Goal: Information Seeking & Learning: Learn about a topic

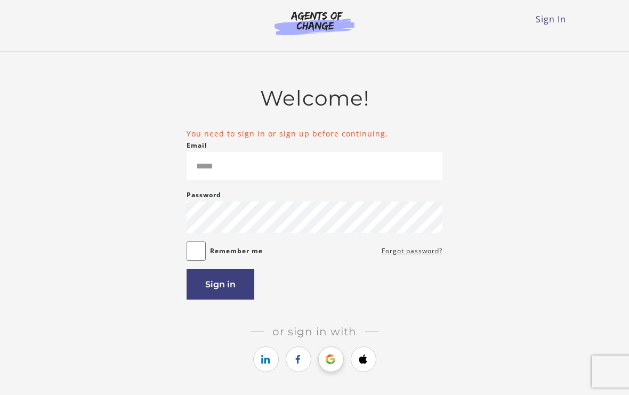
click at [335, 359] on icon "https://courses.thinkific.com/users/auth/google?ss%5Breferral%5D=&ss%5Buser_ret…" at bounding box center [330, 359] width 13 height 13
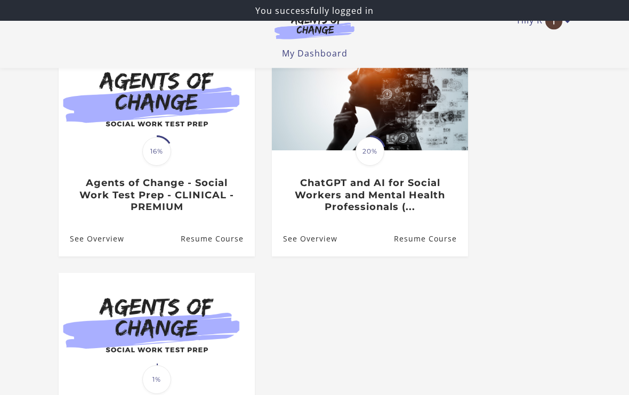
scroll to position [119, 0]
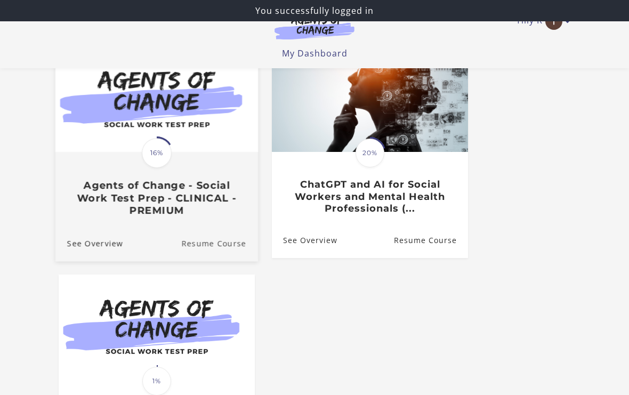
click at [207, 240] on link "Resume Course" at bounding box center [219, 243] width 77 height 36
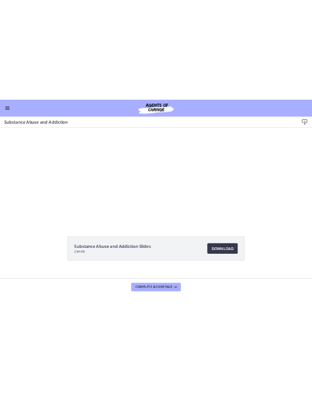
scroll to position [45, 0]
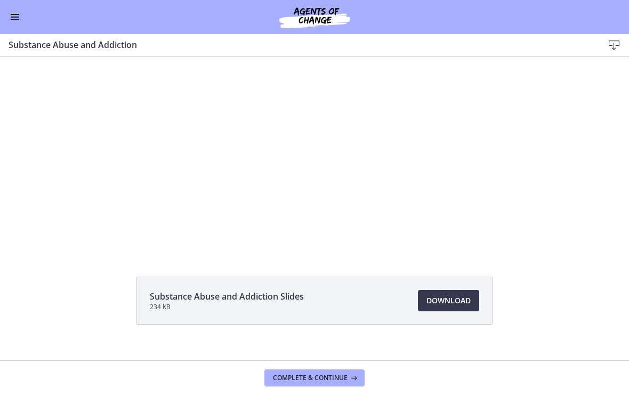
click at [330, 131] on div "Tap for sound @keyframes VOLUME_SMALL_WAVE_FLASH { 0% { opacity: 0; } 33% { opa…" at bounding box center [314, 123] width 428 height 224
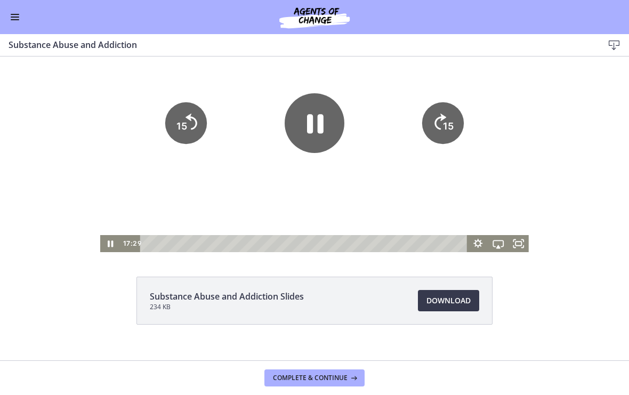
click at [315, 120] on icon "Pause" at bounding box center [314, 123] width 60 height 60
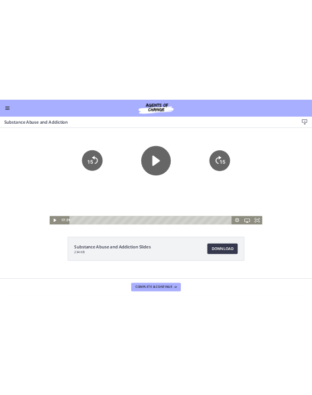
scroll to position [44, 0]
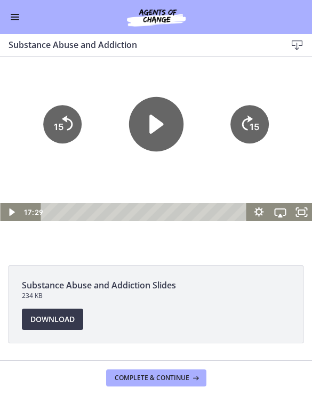
click at [160, 124] on icon "Play Video" at bounding box center [156, 124] width 14 height 19
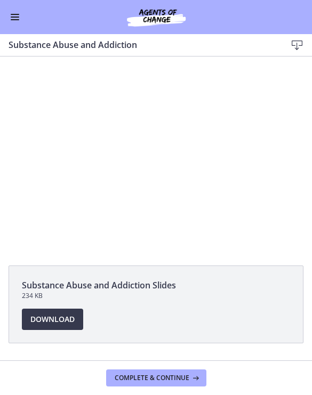
click at [95, 143] on div at bounding box center [156, 132] width 312 height 175
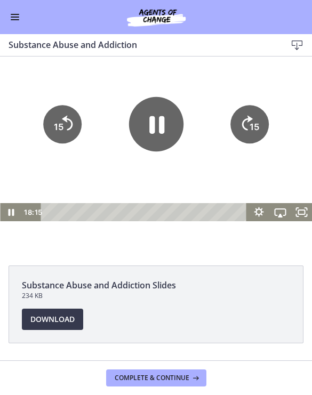
click at [165, 127] on icon "Pause" at bounding box center [155, 124] width 54 height 54
click at [47, 167] on div at bounding box center [156, 132] width 312 height 175
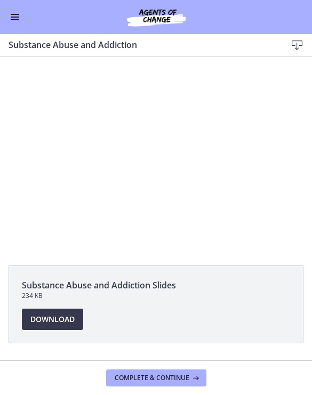
click at [161, 137] on div at bounding box center [156, 132] width 312 height 175
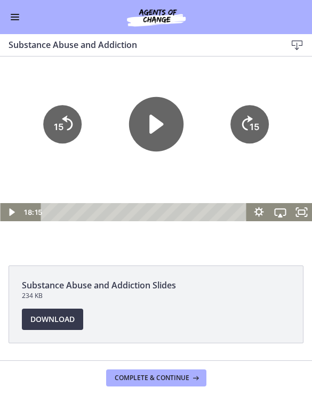
click at [157, 125] on icon "Play Video" at bounding box center [156, 124] width 14 height 19
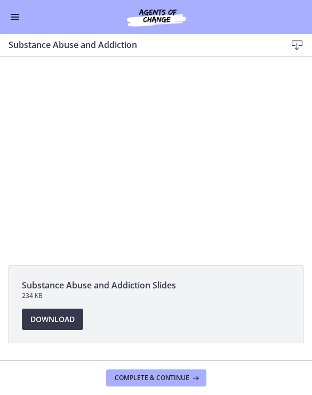
click at [150, 125] on div at bounding box center [156, 132] width 312 height 175
click at [129, 123] on div at bounding box center [156, 132] width 312 height 175
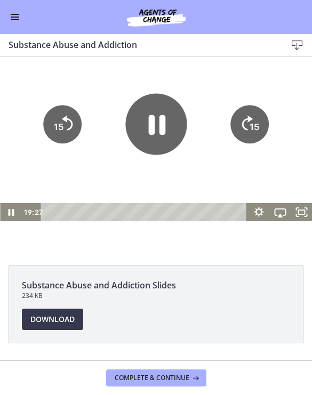
click at [151, 120] on icon "Pause" at bounding box center [156, 125] width 17 height 20
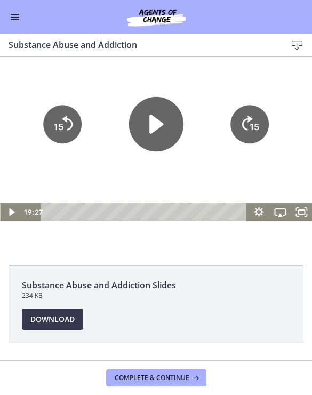
click at [112, 53] on div "Substance Abuse and Addiction Download Enable fullscreen" at bounding box center [156, 45] width 312 height 22
click at [101, 85] on div at bounding box center [156, 132] width 312 height 175
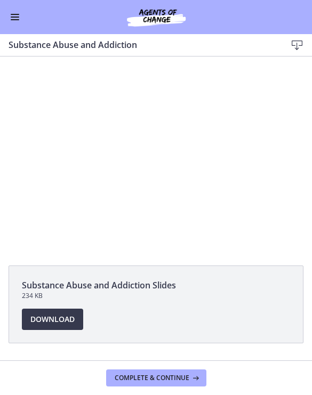
click at [148, 135] on div at bounding box center [156, 132] width 312 height 175
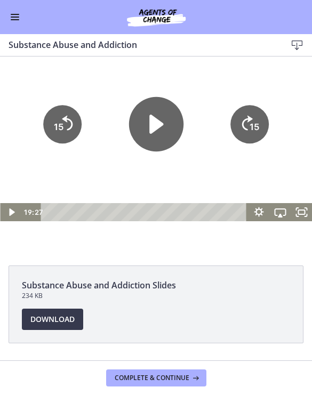
click at [150, 129] on icon "Play Video" at bounding box center [156, 124] width 14 height 19
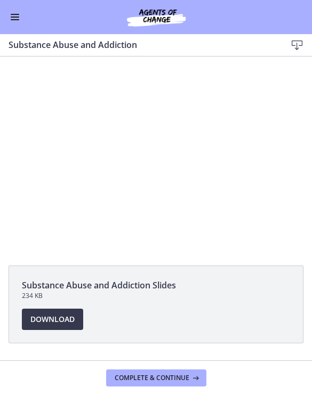
click at [123, 115] on div at bounding box center [156, 132] width 312 height 175
click at [102, 143] on div at bounding box center [156, 132] width 312 height 175
click at [150, 133] on div at bounding box center [156, 132] width 312 height 175
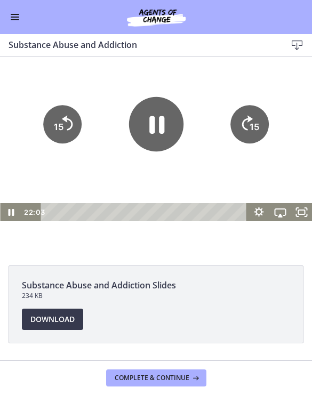
click at [252, 142] on icon "15" at bounding box center [249, 124] width 38 height 38
click at [242, 127] on icon "15" at bounding box center [249, 124] width 38 height 38
click at [248, 131] on icon "15" at bounding box center [249, 124] width 38 height 38
click at [253, 123] on text "15" at bounding box center [254, 126] width 10 height 11
click at [259, 125] on tspan "15" at bounding box center [254, 126] width 10 height 11
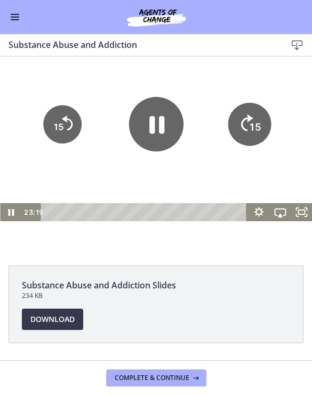
click at [256, 128] on tspan "15" at bounding box center [254, 127] width 11 height 12
click at [244, 134] on icon "15" at bounding box center [249, 124] width 38 height 38
click at [256, 127] on tspan "15" at bounding box center [254, 126] width 10 height 11
click at [251, 132] on tspan "15" at bounding box center [254, 126] width 10 height 11
click at [256, 129] on tspan "15" at bounding box center [254, 126] width 10 height 11
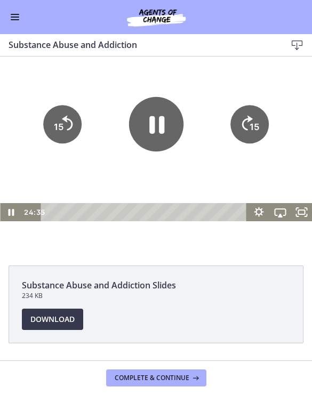
click at [254, 132] on tspan "15" at bounding box center [254, 126] width 10 height 11
click at [257, 124] on tspan "15" at bounding box center [254, 127] width 11 height 12
click at [259, 122] on icon "15" at bounding box center [249, 124] width 38 height 38
click at [266, 123] on icon "15" at bounding box center [249, 124] width 38 height 38
click at [262, 118] on icon "15" at bounding box center [249, 124] width 43 height 43
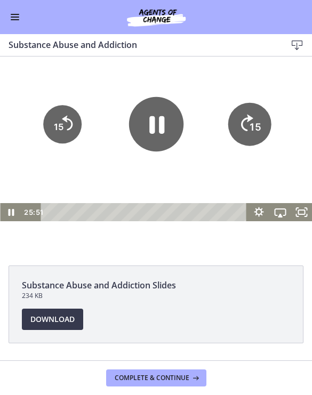
click at [251, 125] on tspan "15" at bounding box center [254, 127] width 11 height 12
click at [258, 127] on tspan "15" at bounding box center [254, 127] width 11 height 12
click at [257, 127] on icon "15" at bounding box center [249, 124] width 43 height 43
click at [255, 126] on icon "15" at bounding box center [249, 124] width 43 height 43
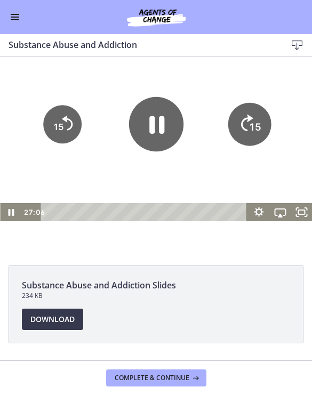
click at [260, 125] on icon "15" at bounding box center [249, 124] width 43 height 43
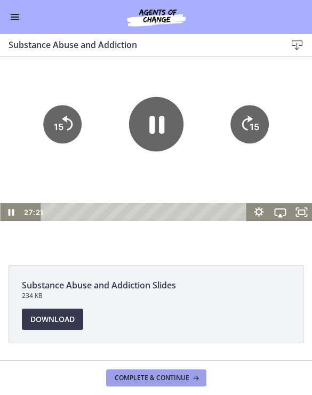
click at [154, 385] on button "Complete & continue" at bounding box center [156, 377] width 100 height 17
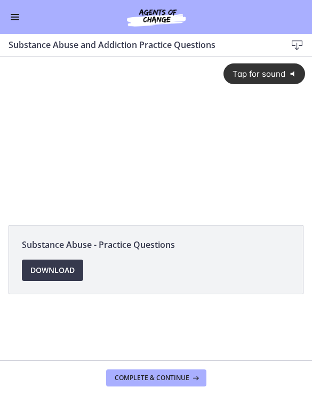
click at [129, 146] on div "Tap for sound @keyframes VOLUME_SMALL_WAVE_FLASH { 0% { opacity: 0; } 33% { opa…" at bounding box center [156, 125] width 312 height 138
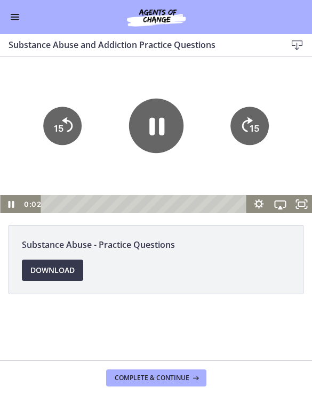
click at [146, 129] on icon "Pause" at bounding box center [155, 126] width 54 height 54
click at [38, 271] on span "Download Opens in a new window" at bounding box center [52, 270] width 44 height 13
click at [159, 127] on icon "Play Video" at bounding box center [156, 125] width 14 height 19
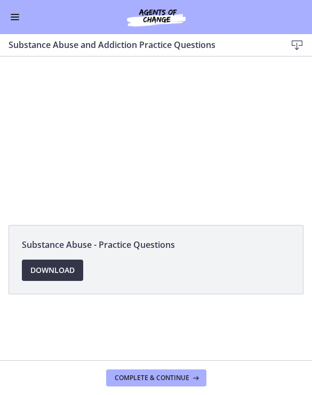
click at [136, 117] on div at bounding box center [156, 134] width 312 height 157
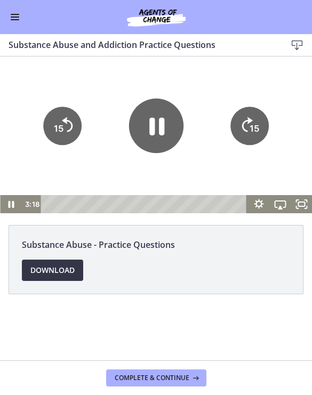
click at [152, 123] on icon "Pause" at bounding box center [156, 127] width 15 height 18
click at [148, 128] on icon "Play Video" at bounding box center [155, 126] width 54 height 54
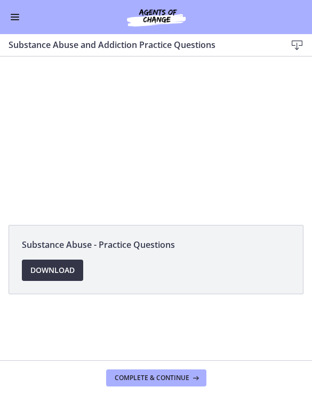
click at [260, 133] on div at bounding box center [156, 134] width 312 height 157
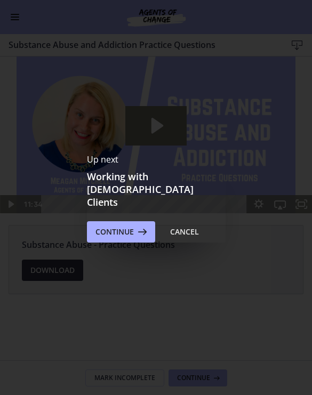
click at [134, 225] on icon at bounding box center [141, 231] width 15 height 13
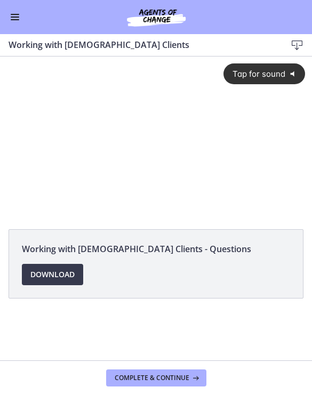
click at [149, 137] on div "Tap for sound @keyframes VOLUME_SMALL_WAVE_FLASH { 0% { opacity: 0; } 33% { opa…" at bounding box center [156, 127] width 312 height 143
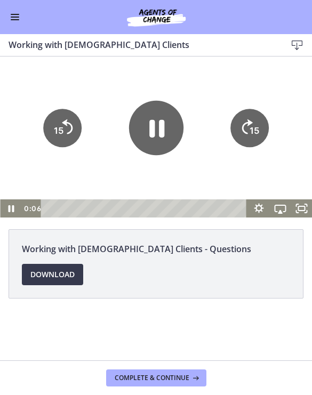
click at [161, 125] on icon "Pause" at bounding box center [156, 129] width 15 height 18
click at [152, 124] on icon "Play Video" at bounding box center [156, 127] width 14 height 19
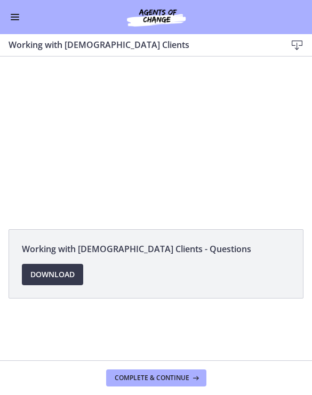
click at [187, 152] on div at bounding box center [156, 136] width 312 height 161
click at [135, 131] on div at bounding box center [156, 136] width 312 height 161
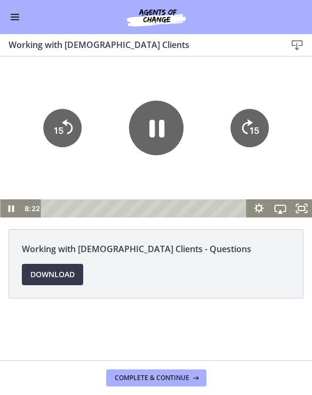
click at [256, 132] on tspan "15" at bounding box center [254, 130] width 10 height 11
click at [261, 119] on icon "15" at bounding box center [249, 128] width 38 height 38
click at [255, 126] on tspan "15" at bounding box center [254, 130] width 10 height 11
click at [250, 119] on icon "15" at bounding box center [249, 128] width 38 height 38
click at [251, 127] on tspan "15" at bounding box center [254, 131] width 11 height 12
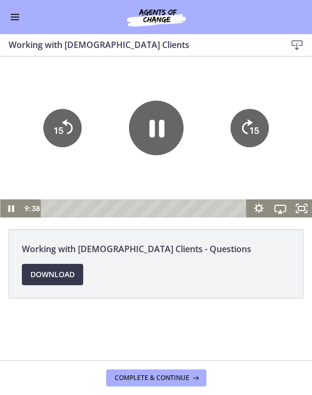
click at [255, 121] on icon "15" at bounding box center [249, 128] width 38 height 38
click at [243, 132] on icon "Skip ahead 15 seconds" at bounding box center [247, 126] width 11 height 15
click at [242, 130] on icon "Skip ahead 15 seconds" at bounding box center [247, 126] width 11 height 15
click at [249, 124] on icon "Skip ahead 15 seconds" at bounding box center [247, 126] width 12 height 17
click at [241, 125] on icon "15" at bounding box center [249, 128] width 38 height 38
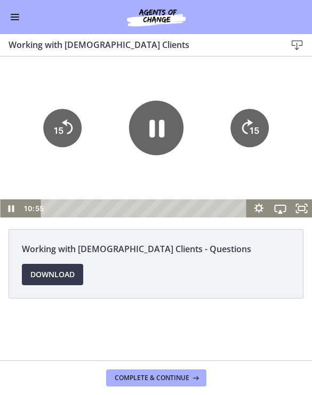
click at [246, 119] on icon "15" at bounding box center [249, 128] width 38 height 38
click at [257, 112] on icon "15" at bounding box center [249, 128] width 38 height 38
click at [247, 117] on icon "15" at bounding box center [249, 128] width 38 height 38
click at [252, 121] on icon "15" at bounding box center [249, 128] width 38 height 38
click at [254, 127] on tspan "15" at bounding box center [254, 130] width 10 height 11
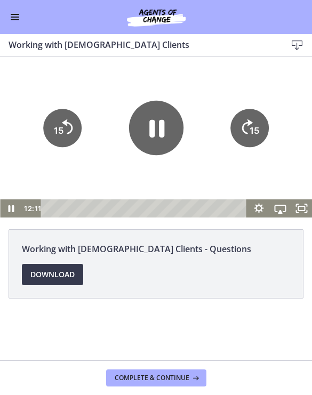
click at [240, 133] on icon "15" at bounding box center [249, 128] width 38 height 38
click at [251, 129] on tspan "15" at bounding box center [254, 130] width 10 height 11
click at [257, 123] on icon "15" at bounding box center [249, 128] width 38 height 38
click at [254, 121] on icon "15" at bounding box center [249, 128] width 38 height 38
click at [252, 129] on tspan "15" at bounding box center [254, 130] width 10 height 11
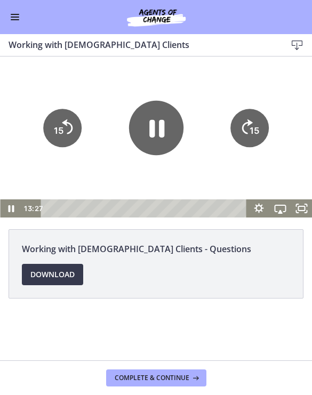
click at [259, 119] on icon "15" at bounding box center [249, 128] width 38 height 38
click at [262, 118] on icon "15" at bounding box center [249, 128] width 38 height 38
click at [265, 115] on icon "15" at bounding box center [249, 128] width 38 height 38
click at [265, 114] on icon "15" at bounding box center [249, 94] width 48 height 48
click at [256, 124] on icon "15" at bounding box center [249, 128] width 38 height 38
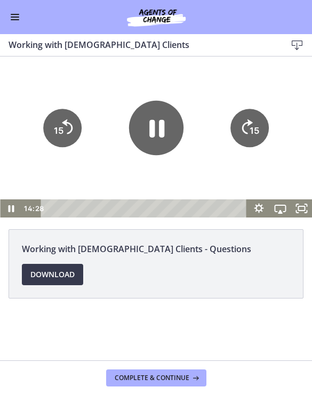
click at [256, 124] on icon "15" at bounding box center [249, 128] width 38 height 38
click at [257, 123] on icon "15" at bounding box center [249, 128] width 38 height 38
click at [255, 120] on icon "15" at bounding box center [249, 128] width 38 height 38
click at [255, 118] on icon "15" at bounding box center [249, 94] width 48 height 48
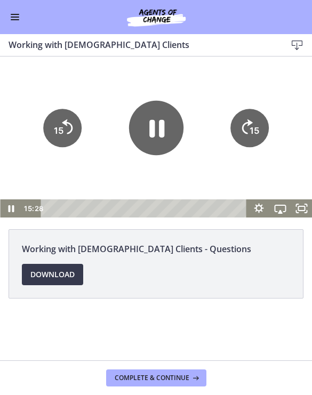
click at [258, 125] on icon "15" at bounding box center [249, 128] width 38 height 38
click at [257, 125] on icon "15" at bounding box center [249, 128] width 38 height 38
click at [249, 124] on icon "Skip ahead 15 seconds" at bounding box center [247, 126] width 11 height 15
click at [249, 118] on icon "15" at bounding box center [249, 94] width 48 height 48
click at [248, 129] on icon "Skip ahead 15 seconds" at bounding box center [247, 126] width 12 height 17
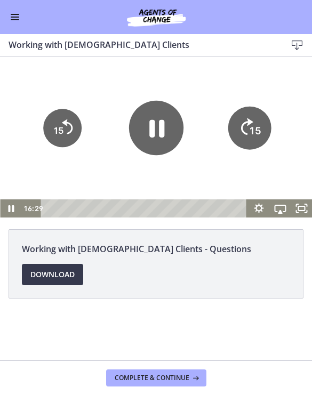
click at [248, 129] on icon "15" at bounding box center [249, 128] width 43 height 43
click at [257, 129] on icon "15" at bounding box center [249, 128] width 43 height 43
click at [256, 125] on tspan "15" at bounding box center [254, 130] width 10 height 11
click at [256, 125] on icon "15" at bounding box center [249, 128] width 38 height 38
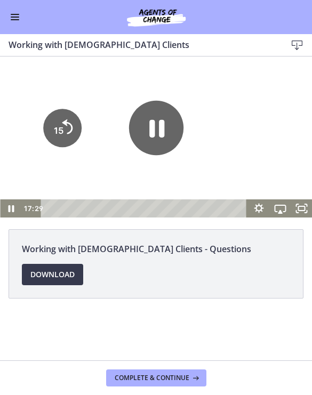
click at [258, 152] on icon "15" at bounding box center [249, 161] width 19 height 19
click at [258, 118] on icon "15" at bounding box center [249, 94] width 48 height 48
click at [245, 133] on icon "15" at bounding box center [249, 128] width 38 height 38
click at [252, 125] on text "15" at bounding box center [254, 130] width 10 height 11
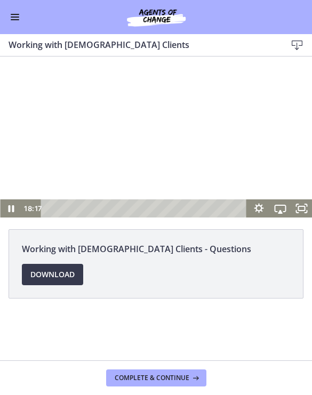
click at [252, 125] on div at bounding box center [156, 136] width 312 height 161
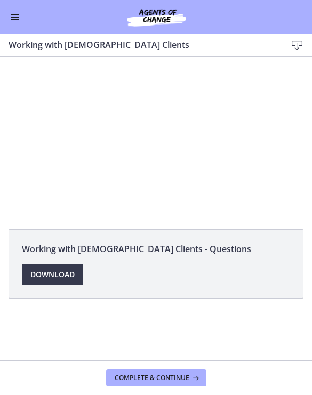
click at [258, 120] on div at bounding box center [156, 136] width 312 height 161
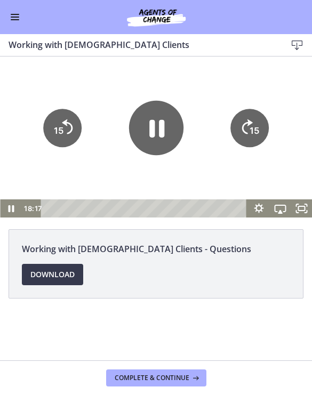
click at [263, 129] on icon "15" at bounding box center [249, 128] width 38 height 38
click at [262, 118] on icon "15" at bounding box center [249, 94] width 48 height 48
click at [260, 129] on icon "15" at bounding box center [249, 128] width 43 height 43
click at [260, 118] on icon "15" at bounding box center [249, 94] width 48 height 48
click at [255, 136] on tspan "15" at bounding box center [254, 130] width 10 height 11
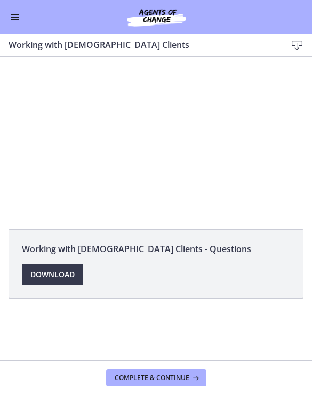
click at [180, 149] on div at bounding box center [156, 136] width 312 height 161
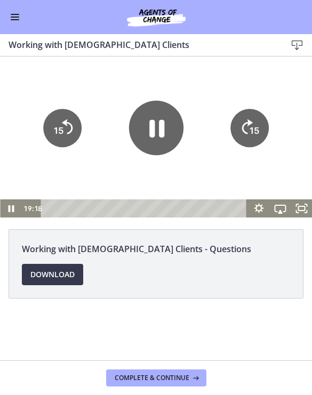
click at [252, 136] on icon "15" at bounding box center [249, 128] width 38 height 38
click at [247, 132] on icon "15" at bounding box center [249, 128] width 38 height 38
click at [250, 129] on text "15" at bounding box center [254, 130] width 10 height 11
click at [251, 128] on tspan "15" at bounding box center [254, 130] width 10 height 11
click at [256, 127] on tspan "15" at bounding box center [254, 130] width 10 height 11
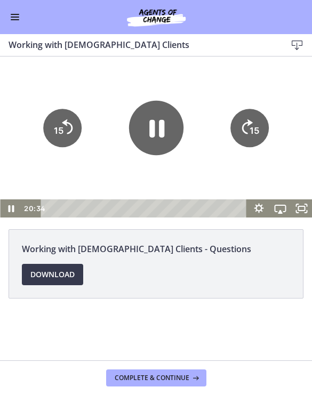
click at [250, 125] on icon "15" at bounding box center [249, 128] width 38 height 38
click at [258, 122] on icon "15" at bounding box center [249, 128] width 38 height 38
click at [251, 127] on tspan "15" at bounding box center [254, 130] width 10 height 11
click at [250, 124] on icon "Skip ahead 15 seconds" at bounding box center [247, 126] width 11 height 15
click at [258, 126] on tspan "15" at bounding box center [254, 131] width 11 height 12
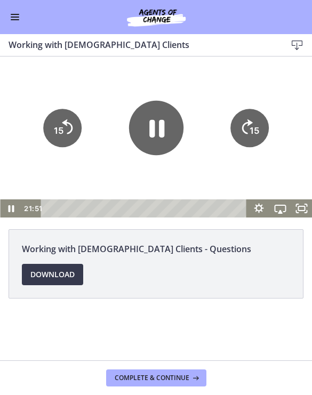
click at [257, 128] on tspan "15" at bounding box center [254, 130] width 10 height 11
click at [255, 129] on tspan "15" at bounding box center [254, 130] width 10 height 11
click at [251, 133] on tspan "15" at bounding box center [254, 130] width 10 height 11
click at [249, 137] on icon "15" at bounding box center [249, 128] width 43 height 43
click at [250, 130] on text "15" at bounding box center [254, 130] width 10 height 11
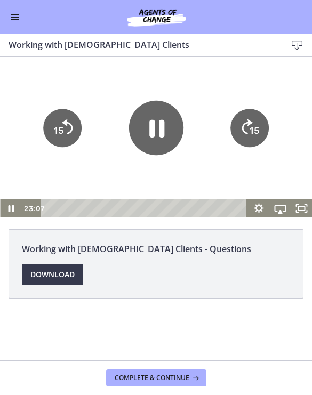
click at [252, 128] on tspan "15" at bounding box center [254, 130] width 10 height 11
click at [252, 131] on tspan "15" at bounding box center [254, 131] width 11 height 12
click at [248, 127] on icon "15" at bounding box center [249, 128] width 38 height 38
click at [250, 125] on icon "15" at bounding box center [249, 128] width 43 height 43
click at [252, 128] on tspan "15" at bounding box center [254, 130] width 10 height 11
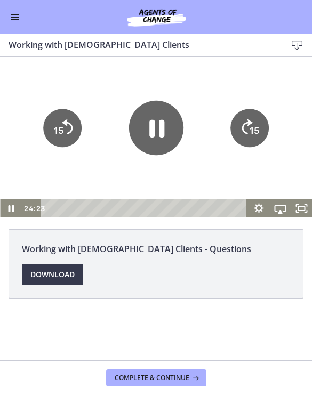
click at [248, 127] on icon "15" at bounding box center [249, 128] width 38 height 38
click at [254, 126] on tspan "15" at bounding box center [254, 130] width 10 height 11
click at [250, 126] on text "15" at bounding box center [254, 130] width 10 height 11
click at [250, 132] on text "15" at bounding box center [254, 130] width 10 height 11
click at [255, 126] on tspan "15" at bounding box center [254, 130] width 10 height 11
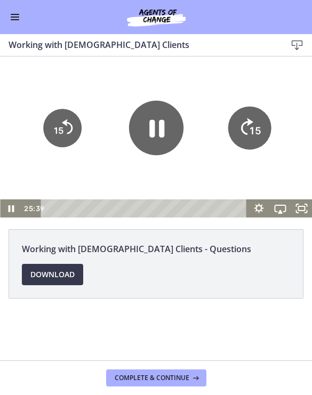
click at [256, 128] on tspan "15" at bounding box center [254, 131] width 11 height 12
click at [253, 128] on tspan "15" at bounding box center [254, 130] width 10 height 11
click at [248, 128] on icon "15" at bounding box center [249, 128] width 43 height 43
click at [250, 135] on text "15" at bounding box center [254, 130] width 10 height 11
click at [250, 131] on text "15" at bounding box center [254, 130] width 10 height 11
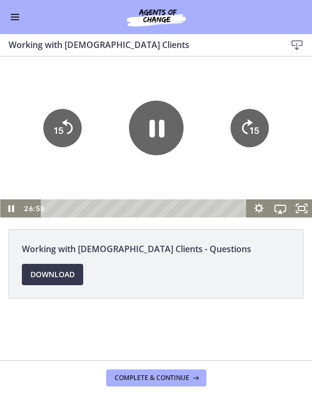
click at [254, 128] on tspan "15" at bounding box center [254, 130] width 10 height 11
click at [254, 130] on tspan "15" at bounding box center [254, 130] width 10 height 11
click at [253, 129] on tspan "15" at bounding box center [254, 130] width 10 height 11
click at [251, 128] on tspan "15" at bounding box center [254, 131] width 11 height 12
click at [252, 128] on tspan "15" at bounding box center [254, 130] width 10 height 11
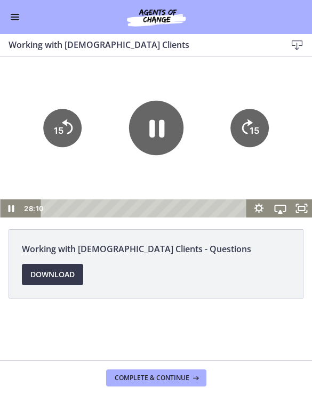
click at [257, 127] on tspan "15" at bounding box center [254, 130] width 10 height 11
click at [246, 132] on icon "15" at bounding box center [249, 128] width 38 height 38
click at [254, 130] on tspan "15" at bounding box center [254, 130] width 10 height 11
click at [239, 138] on icon "15" at bounding box center [249, 128] width 38 height 38
click at [239, 137] on icon "15" at bounding box center [249, 128] width 38 height 38
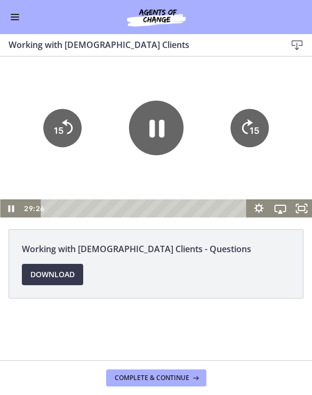
click at [249, 131] on icon "15" at bounding box center [249, 128] width 38 height 38
click at [252, 131] on tspan "15" at bounding box center [254, 130] width 10 height 11
click at [251, 134] on tspan "15" at bounding box center [254, 130] width 10 height 11
click at [252, 133] on tspan "15" at bounding box center [254, 131] width 11 height 12
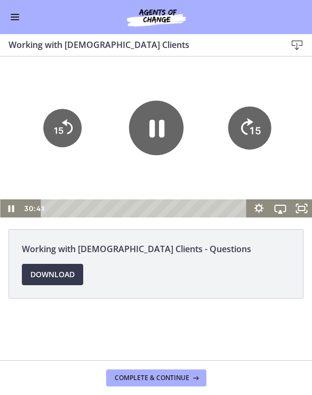
click at [256, 128] on tspan "15" at bounding box center [254, 131] width 11 height 12
click at [256, 128] on icon "15" at bounding box center [249, 128] width 43 height 43
click at [252, 135] on tspan "15" at bounding box center [254, 130] width 10 height 11
click at [242, 138] on icon "15" at bounding box center [249, 128] width 38 height 38
click at [250, 134] on icon "Skip ahead 15 seconds" at bounding box center [247, 126] width 11 height 15
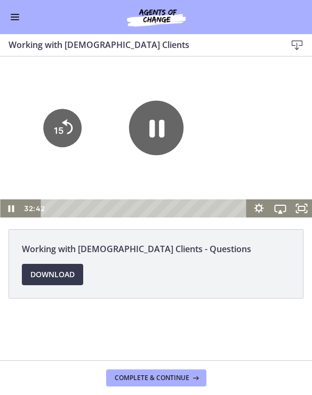
click at [251, 152] on icon "15" at bounding box center [249, 161] width 19 height 19
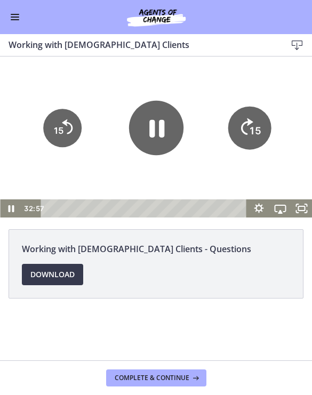
click at [251, 136] on tspan "15" at bounding box center [254, 131] width 11 height 12
click at [254, 137] on icon "15" at bounding box center [249, 128] width 38 height 38
click at [256, 146] on icon "15" at bounding box center [249, 128] width 38 height 38
click at [256, 145] on icon "15" at bounding box center [249, 128] width 38 height 38
click at [262, 147] on icon "15" at bounding box center [249, 128] width 43 height 43
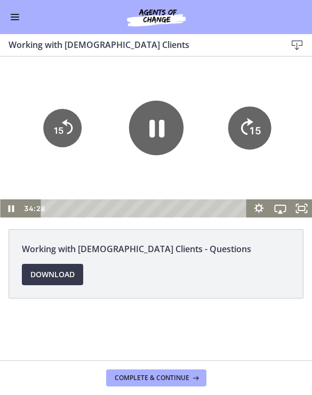
click at [263, 144] on icon "15" at bounding box center [249, 128] width 43 height 43
click at [255, 145] on icon "15" at bounding box center [249, 128] width 43 height 43
click at [256, 141] on icon "15" at bounding box center [249, 128] width 38 height 38
click at [258, 140] on icon "15" at bounding box center [249, 128] width 38 height 38
click at [266, 133] on icon "15" at bounding box center [249, 128] width 38 height 38
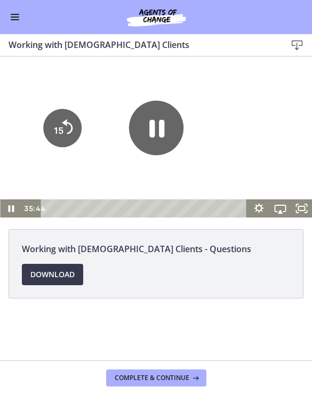
click at [266, 118] on icon "15" at bounding box center [249, 94] width 48 height 48
click at [257, 141] on icon "15" at bounding box center [249, 128] width 38 height 38
click at [257, 136] on tspan "15" at bounding box center [254, 130] width 10 height 11
click at [262, 135] on icon "15" at bounding box center [249, 128] width 38 height 38
click at [261, 135] on icon "15" at bounding box center [249, 128] width 38 height 38
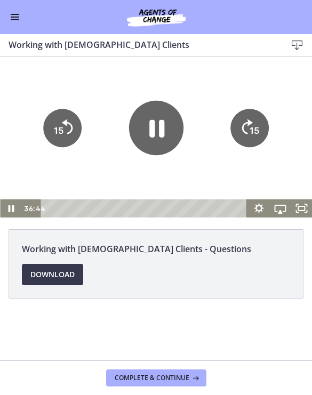
click at [259, 138] on icon "15" at bounding box center [249, 128] width 38 height 38
click at [258, 144] on icon "15" at bounding box center [249, 128] width 38 height 38
click at [258, 136] on tspan "15" at bounding box center [254, 130] width 10 height 11
click at [256, 145] on icon "15" at bounding box center [249, 128] width 43 height 43
click at [256, 138] on icon "15" at bounding box center [249, 128] width 38 height 38
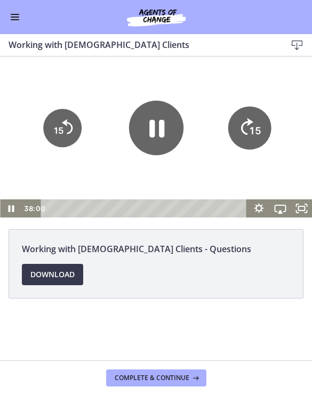
click at [256, 138] on icon "15" at bounding box center [249, 128] width 43 height 43
click at [257, 137] on icon "15" at bounding box center [249, 128] width 38 height 38
click at [260, 118] on icon "15" at bounding box center [249, 94] width 48 height 48
click at [260, 136] on icon "15" at bounding box center [249, 128] width 43 height 43
click at [266, 118] on button "15" at bounding box center [249, 94] width 48 height 48
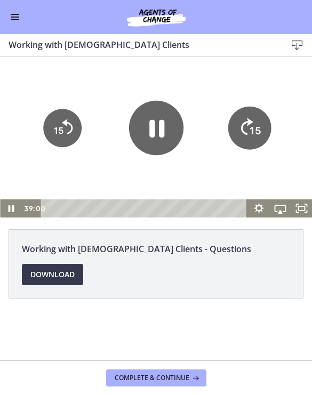
click at [266, 137] on icon "15" at bounding box center [249, 128] width 43 height 43
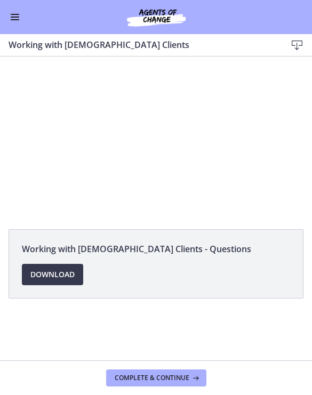
click at [180, 131] on div at bounding box center [156, 136] width 312 height 161
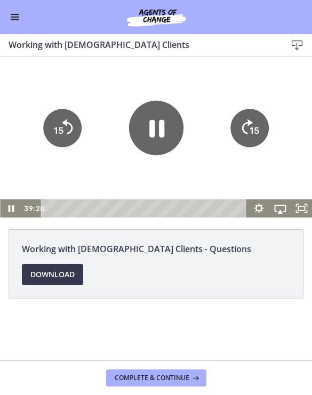
click at [240, 132] on icon "15" at bounding box center [249, 128] width 38 height 38
click at [245, 126] on icon "Skip ahead 15 seconds" at bounding box center [247, 126] width 11 height 15
click at [247, 130] on icon "15" at bounding box center [249, 128] width 38 height 38
click at [247, 127] on icon "15" at bounding box center [249, 128] width 38 height 38
click at [244, 130] on icon "15" at bounding box center [249, 128] width 38 height 38
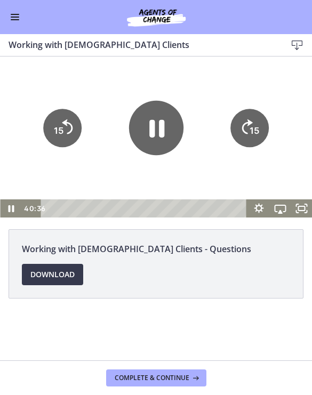
click at [243, 133] on icon "Skip ahead 15 seconds" at bounding box center [247, 126] width 11 height 15
click at [250, 131] on text "15" at bounding box center [254, 130] width 10 height 11
click at [245, 126] on icon "15" at bounding box center [249, 128] width 38 height 38
click at [249, 131] on icon "15" at bounding box center [249, 128] width 38 height 38
click at [249, 129] on icon "15" at bounding box center [249, 128] width 38 height 38
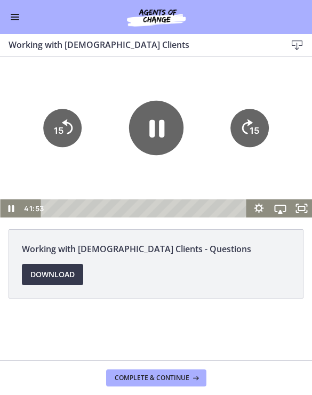
click at [250, 125] on text "15" at bounding box center [254, 130] width 10 height 11
click at [250, 133] on text "15" at bounding box center [254, 130] width 10 height 11
click at [244, 132] on icon "15" at bounding box center [249, 128] width 38 height 38
click at [250, 133] on tspan "15" at bounding box center [254, 130] width 10 height 11
click at [159, 375] on span "Complete & continue" at bounding box center [152, 377] width 75 height 9
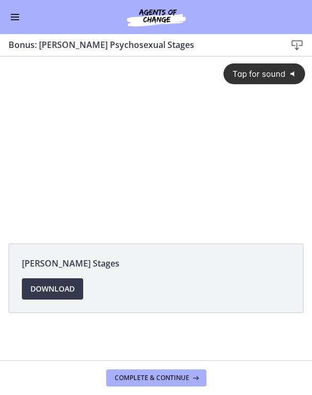
click at [144, 126] on div "Tap for sound @keyframes VOLUME_SMALL_WAVE_FLASH { 0% { opacity: 0; } 33% { opa…" at bounding box center [156, 134] width 312 height 157
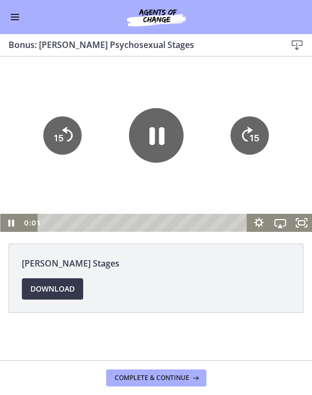
click at [164, 135] on icon "Pause" at bounding box center [156, 136] width 15 height 18
click at [156, 118] on icon "Play Video" at bounding box center [155, 135] width 54 height 54
click at [150, 128] on icon "Pause" at bounding box center [156, 136] width 15 height 18
click at [160, 143] on icon "Play Video" at bounding box center [155, 135] width 54 height 54
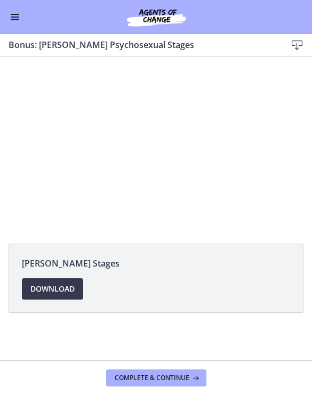
click at [170, 128] on div at bounding box center [156, 143] width 312 height 175
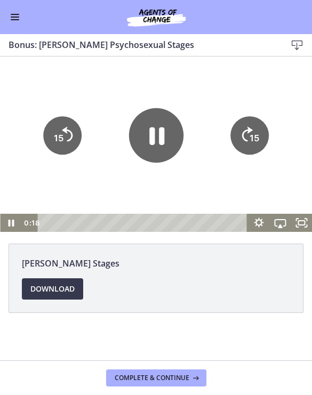
click at [155, 136] on icon "Pause" at bounding box center [155, 135] width 54 height 54
click at [120, 54] on div "Bonus: [PERSON_NAME] Psychosexual Stages Download Enable fullscreen" at bounding box center [156, 45] width 312 height 22
click at [167, 53] on div "Bonus: [PERSON_NAME] Psychosexual Stages Download Enable fullscreen" at bounding box center [156, 45] width 312 height 22
click at [188, 60] on div at bounding box center [156, 143] width 312 height 175
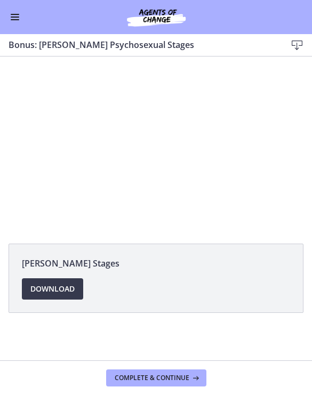
click at [162, 138] on div at bounding box center [156, 143] width 312 height 175
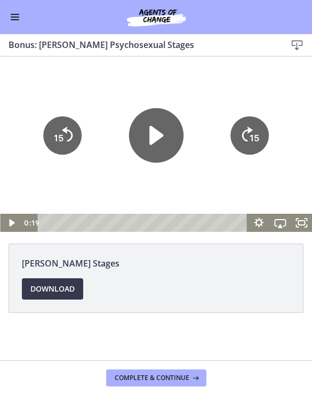
click at [148, 145] on icon "Play Video" at bounding box center [155, 135] width 54 height 54
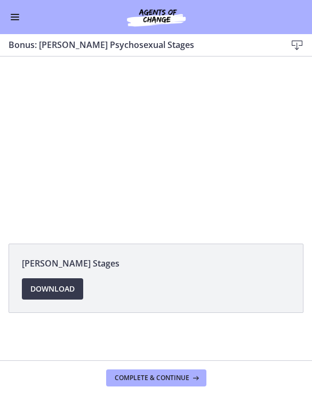
click at [154, 89] on div at bounding box center [156, 143] width 312 height 175
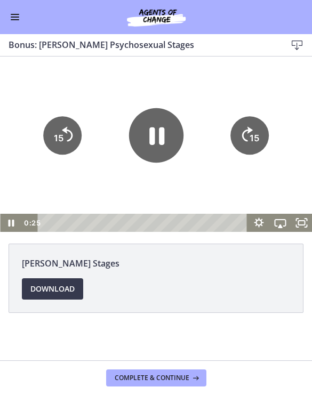
click at [149, 125] on icon "Pause" at bounding box center [155, 135] width 54 height 54
